Goal: Task Accomplishment & Management: Manage account settings

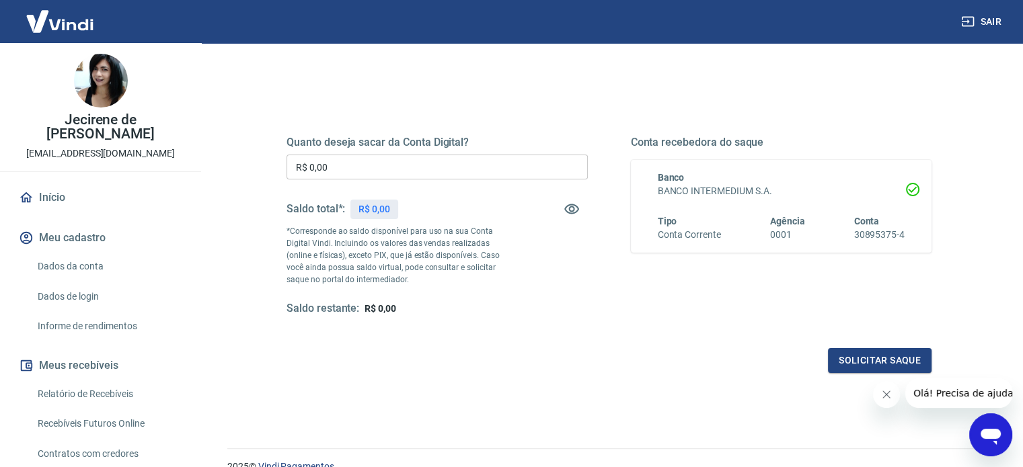
scroll to position [196, 0]
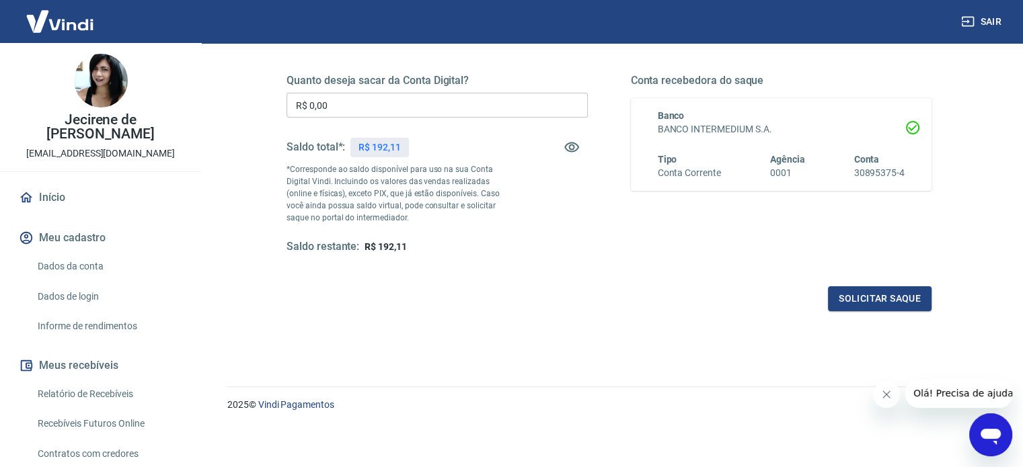
drag, startPoint x: 86, startPoint y: 374, endPoint x: 180, endPoint y: 351, distance: 96.3
click at [86, 381] on link "Relatório de Recebíveis" at bounding box center [108, 395] width 153 height 28
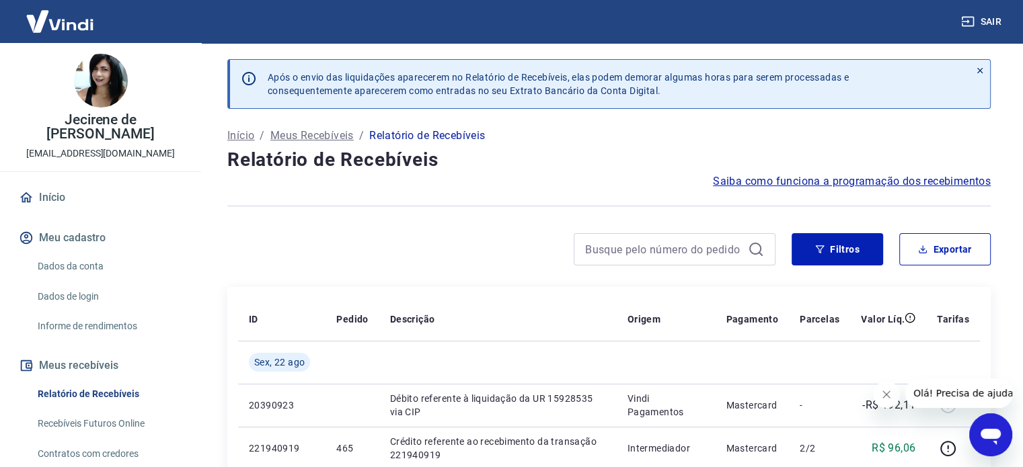
scroll to position [234, 0]
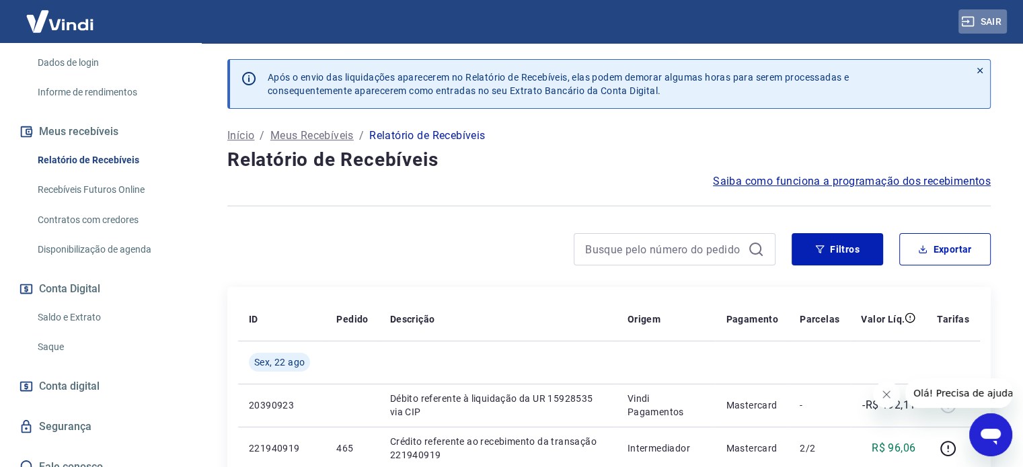
click at [997, 21] on button "Sair" at bounding box center [982, 21] width 48 height 25
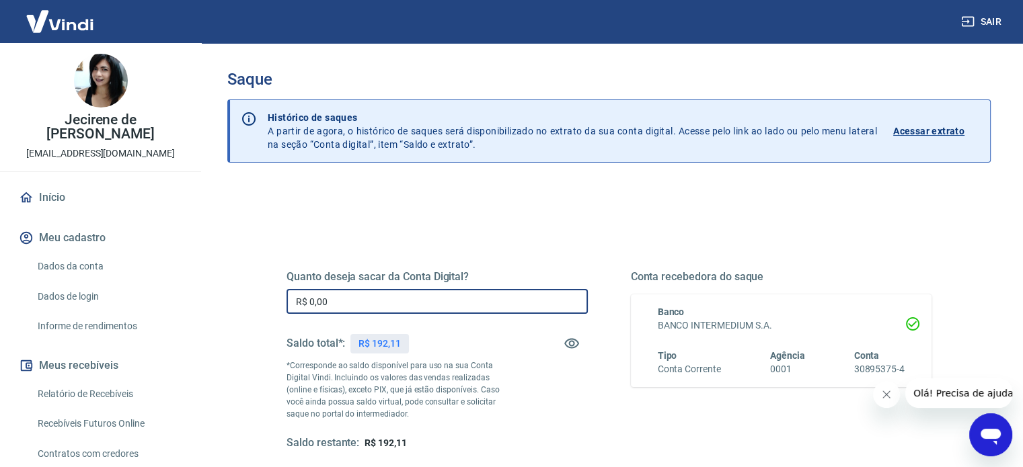
drag, startPoint x: 369, startPoint y: 301, endPoint x: 272, endPoint y: 302, distance: 96.2
click at [272, 302] on div "Quanto deseja sacar da Conta Digital? R$ 0,00 ​ Saldo total*: R$ 192,11 *Corres…" at bounding box center [608, 367] width 677 height 313
type input "R$ 192,11"
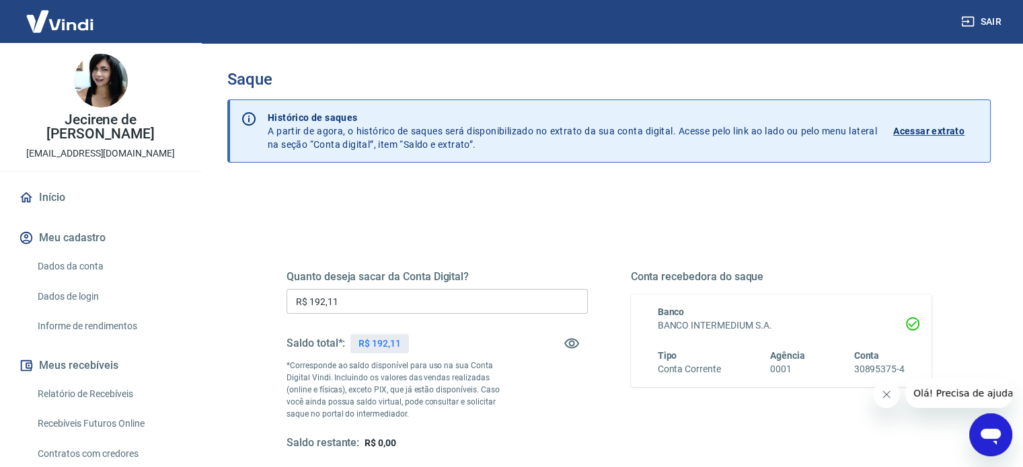
click at [702, 206] on div "Quanto deseja sacar da Conta Digital? R$ 192,11 ​ Saldo total*: R$ 192,11 *Corr…" at bounding box center [608, 424] width 763 height 481
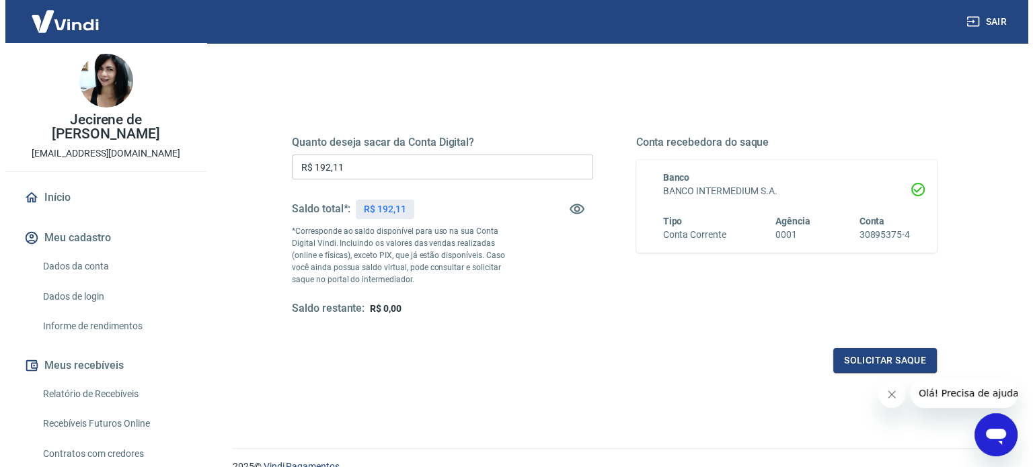
scroll to position [196, 0]
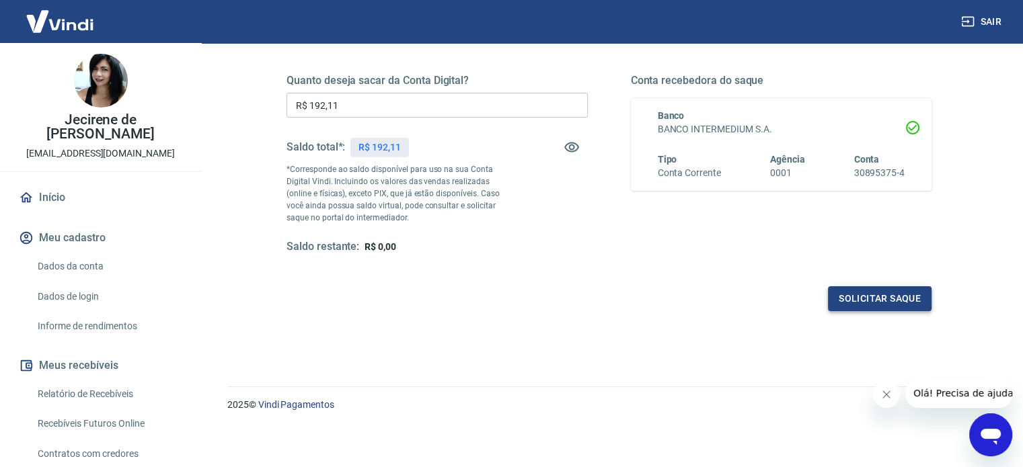
click at [889, 297] on button "Solicitar saque" at bounding box center [880, 299] width 104 height 25
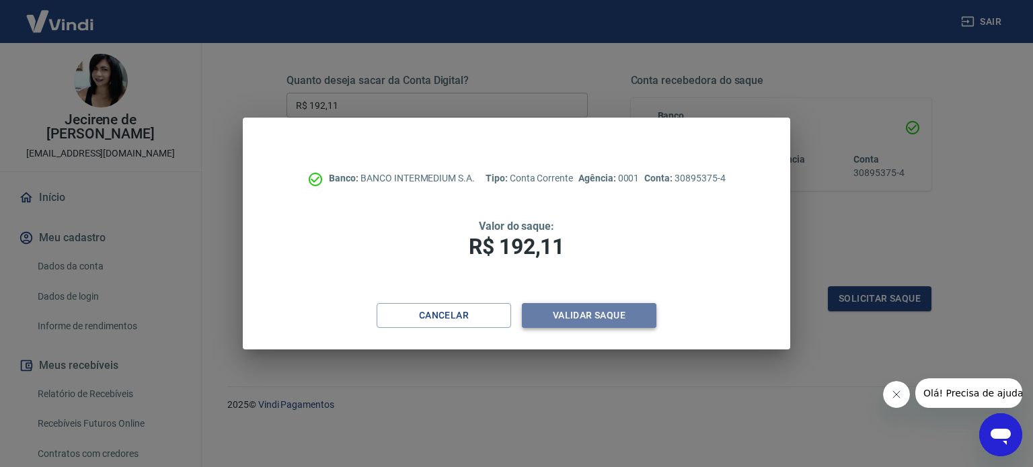
click at [577, 315] on button "Validar saque" at bounding box center [589, 315] width 135 height 25
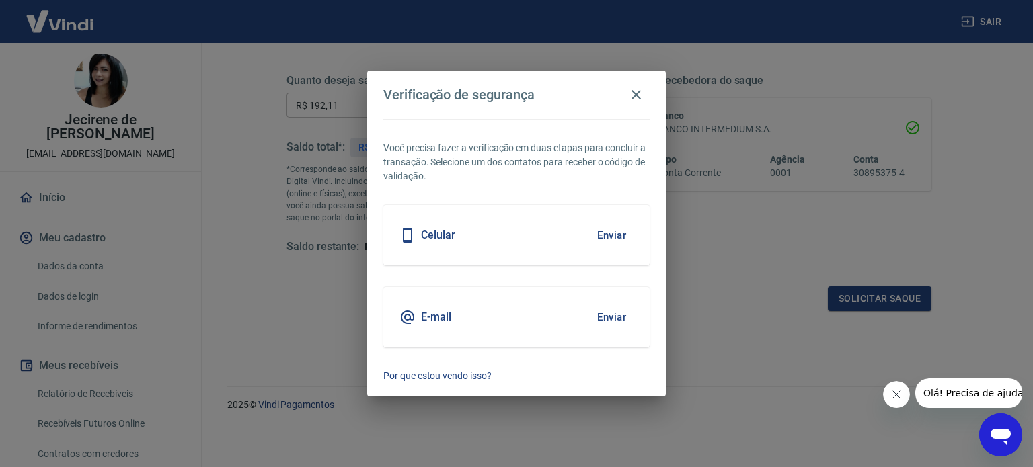
click at [465, 235] on div "Celular Enviar" at bounding box center [516, 235] width 266 height 61
click at [607, 233] on button "Enviar" at bounding box center [612, 235] width 44 height 28
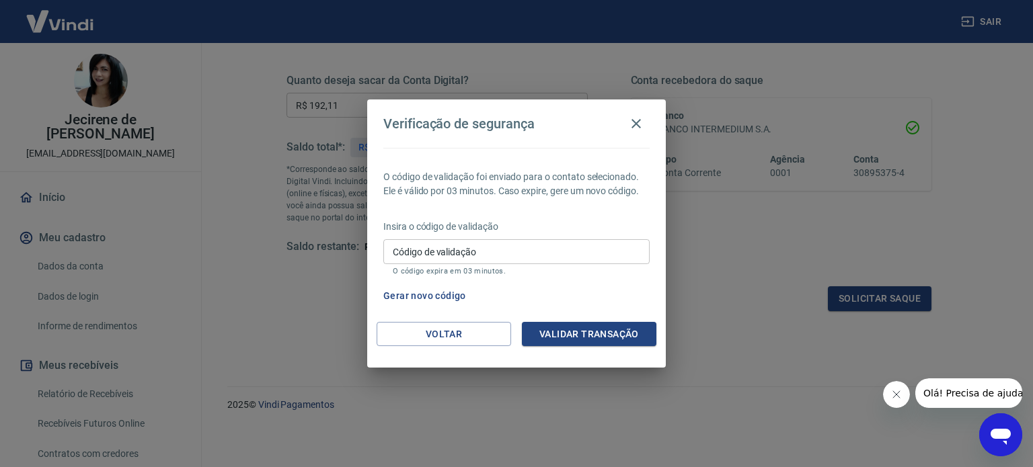
click at [539, 258] on input "Código de validação" at bounding box center [516, 251] width 266 height 25
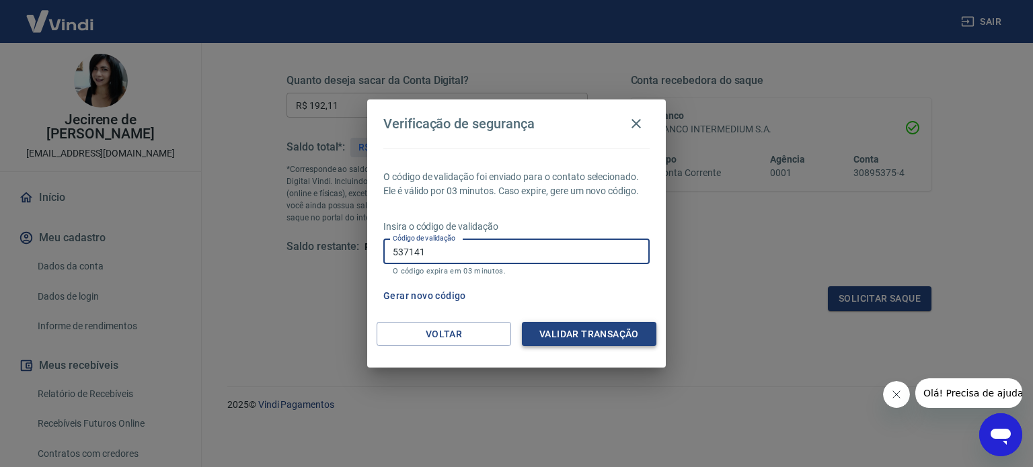
type input "537141"
click at [608, 336] on button "Validar transação" at bounding box center [589, 334] width 135 height 25
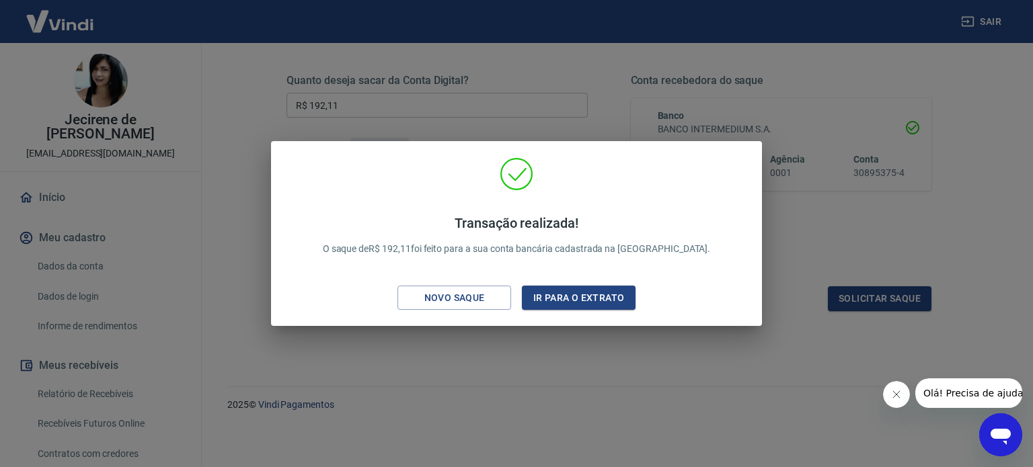
click at [567, 380] on div "Transação realizada! O saque de R$ 192,11 foi feito para a sua conta bancária c…" at bounding box center [516, 233] width 1033 height 467
